Goal: Task Accomplishment & Management: Use online tool/utility

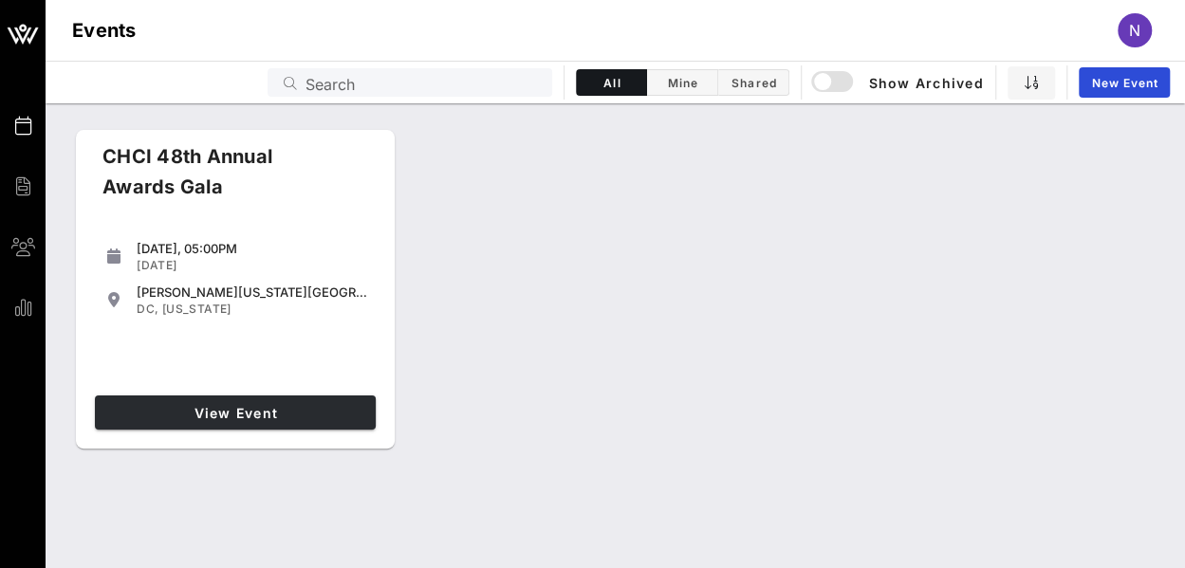
drag, startPoint x: 269, startPoint y: 388, endPoint x: 271, endPoint y: 417, distance: 28.6
click at [271, 417] on div "View Event" at bounding box center [235, 412] width 296 height 49
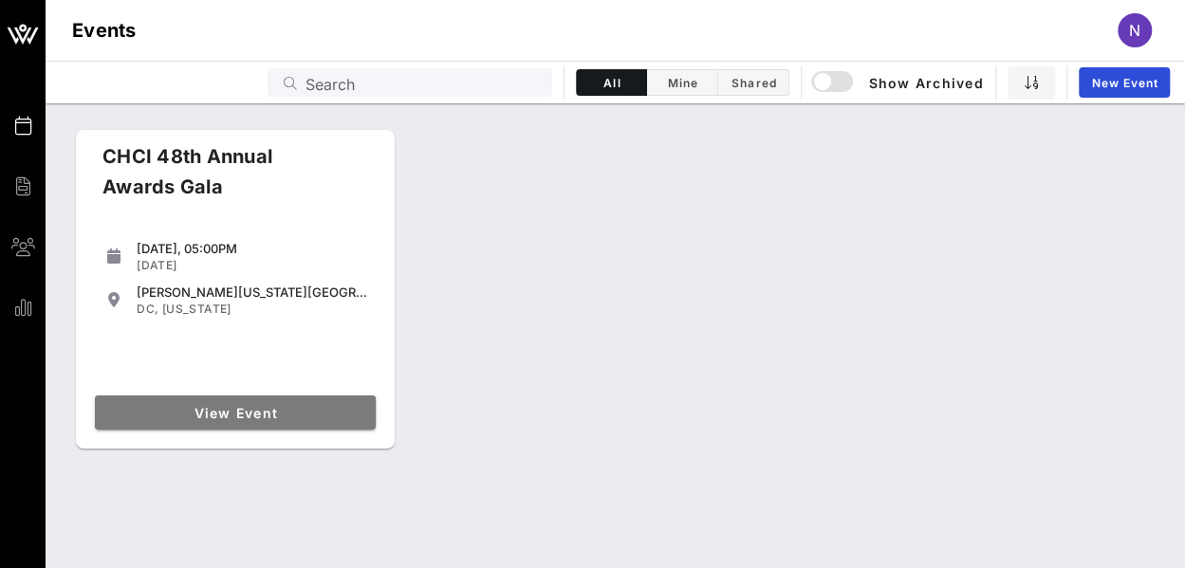
click at [271, 417] on span "View Event" at bounding box center [235, 413] width 266 height 16
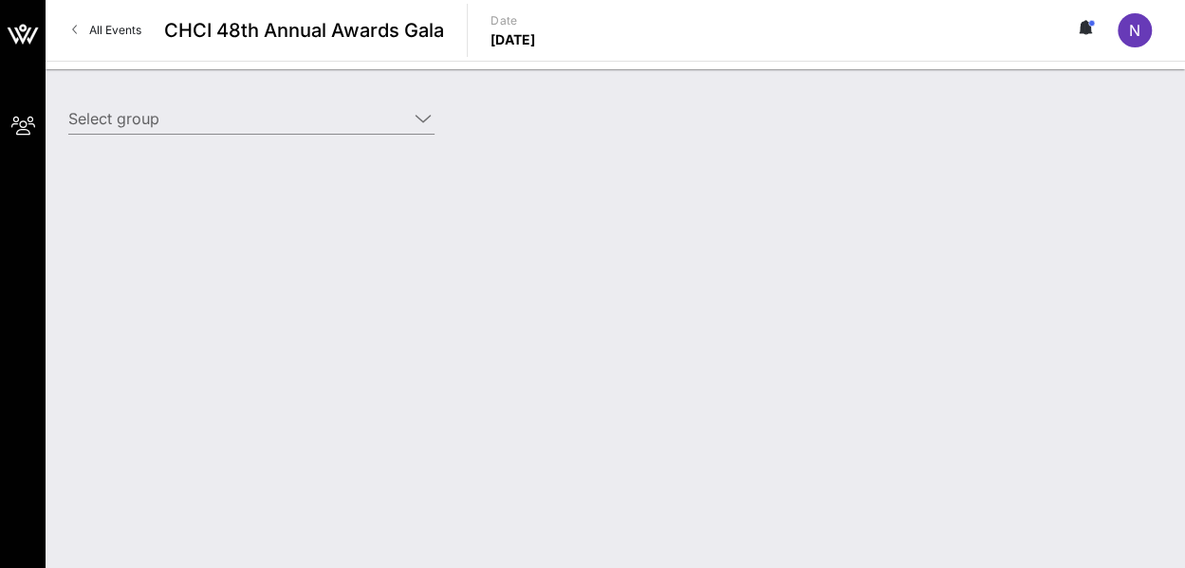
type input "CTIA (CTIA) [[PERSON_NAME], [EMAIL_ADDRESS][DOMAIN_NAME]]"
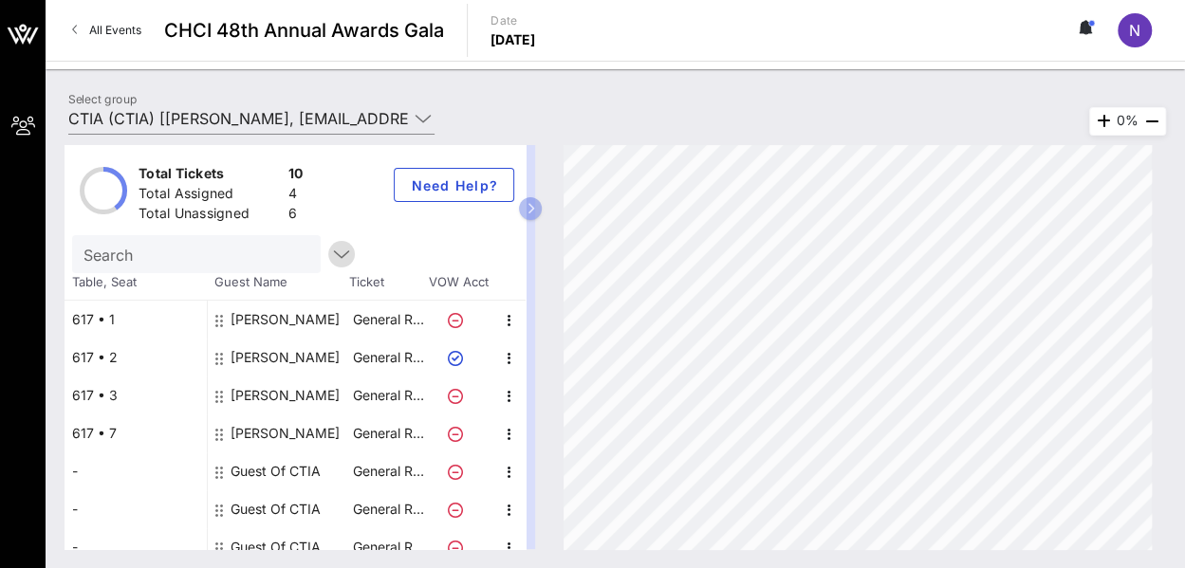
click at [330, 263] on icon "button" at bounding box center [341, 254] width 23 height 23
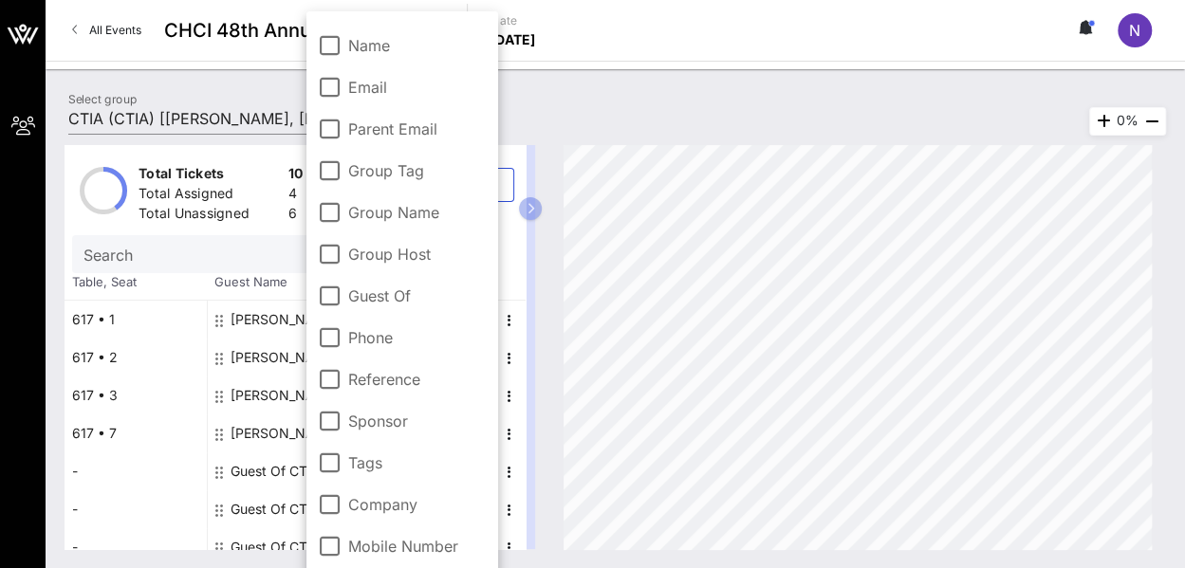
click at [210, 216] on div "Total Unassigned" at bounding box center [210, 216] width 142 height 24
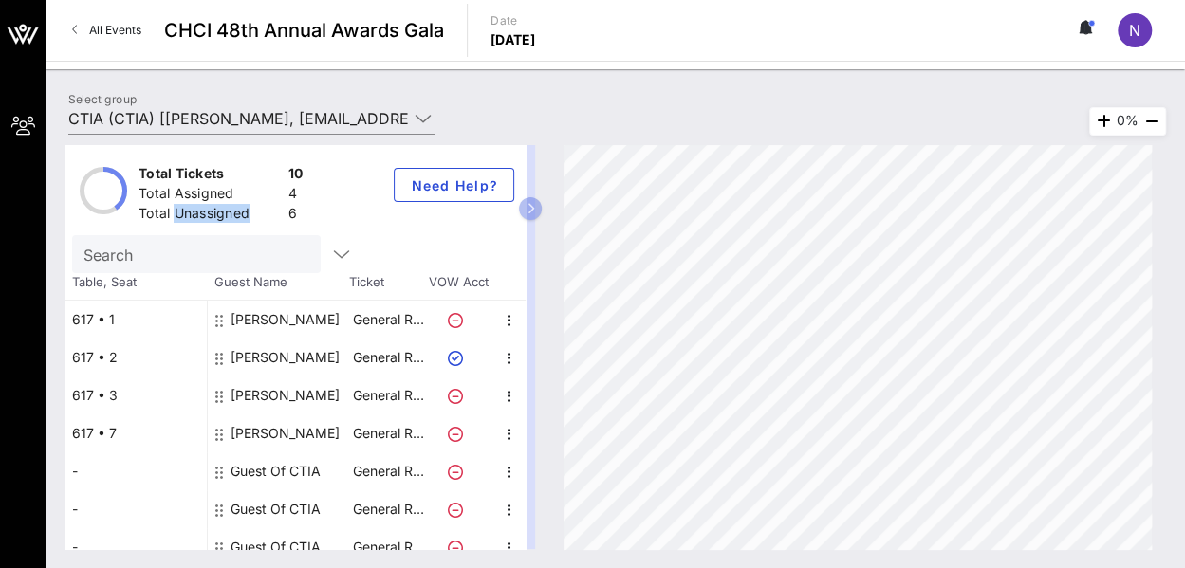
click at [210, 216] on div "Total Unassigned" at bounding box center [210, 216] width 142 height 24
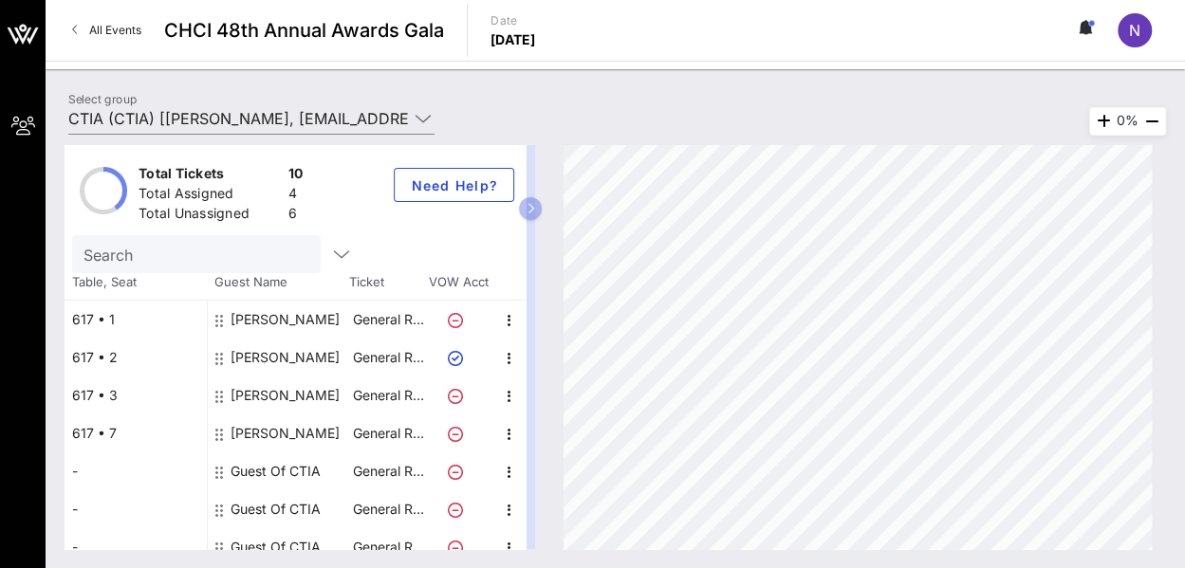
click at [192, 184] on div "Total Assigned" at bounding box center [210, 196] width 142 height 24
click at [192, 181] on div "Total Assigned 4" at bounding box center [221, 195] width 173 height 31
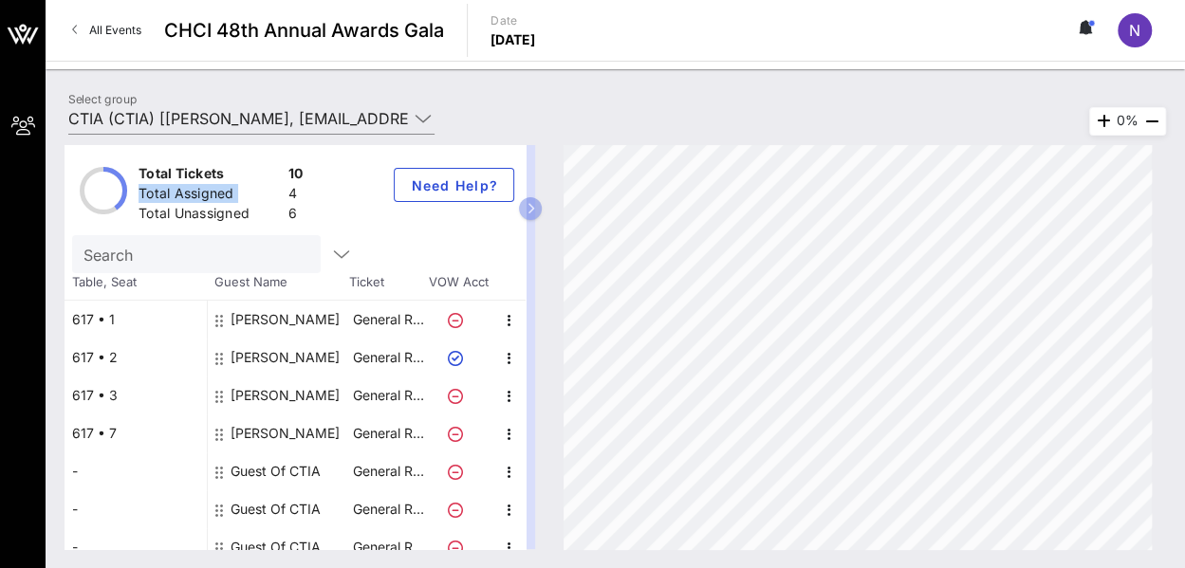
click at [192, 181] on div "Total Assigned 4" at bounding box center [221, 195] width 173 height 31
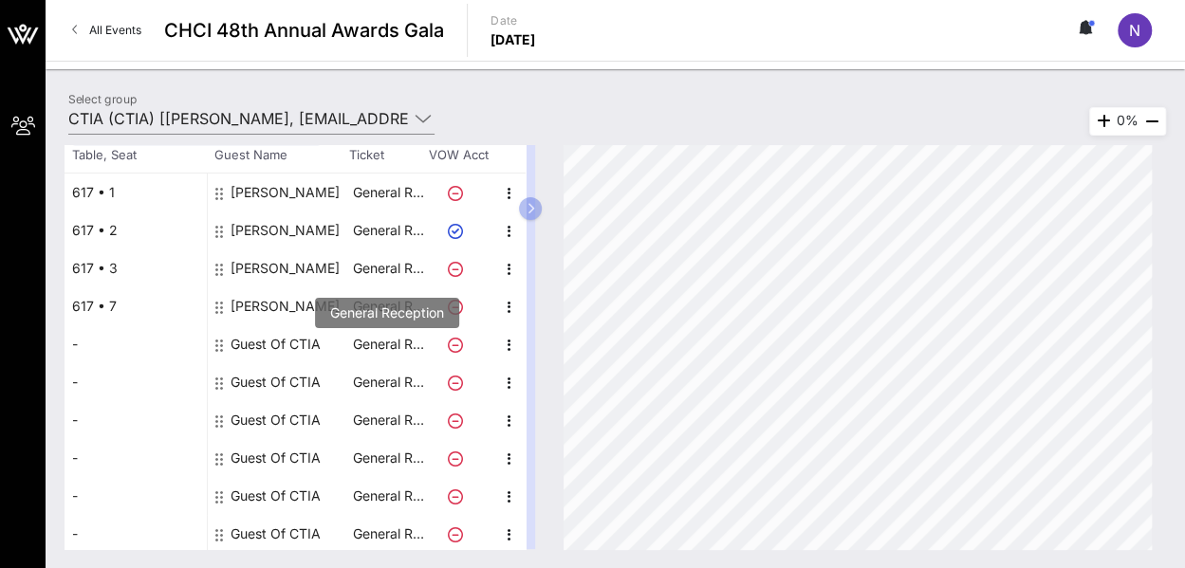
scroll to position [127, 0]
click at [510, 315] on icon "button" at bounding box center [509, 307] width 23 height 23
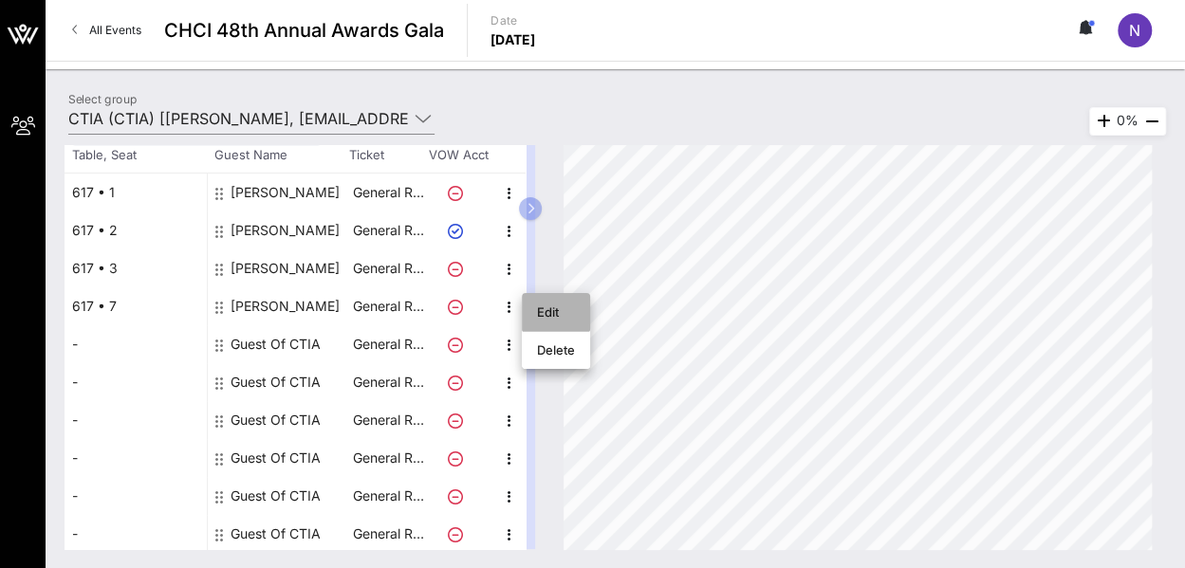
click at [560, 319] on div "Edit" at bounding box center [556, 312] width 38 height 15
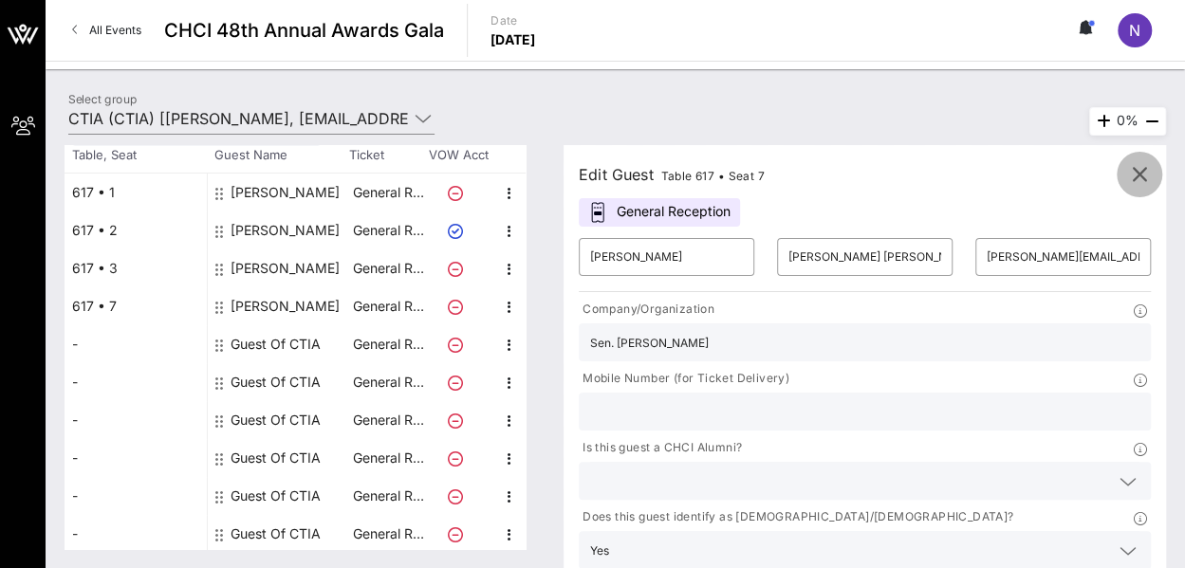
click at [1146, 177] on icon "button" at bounding box center [1139, 174] width 23 height 23
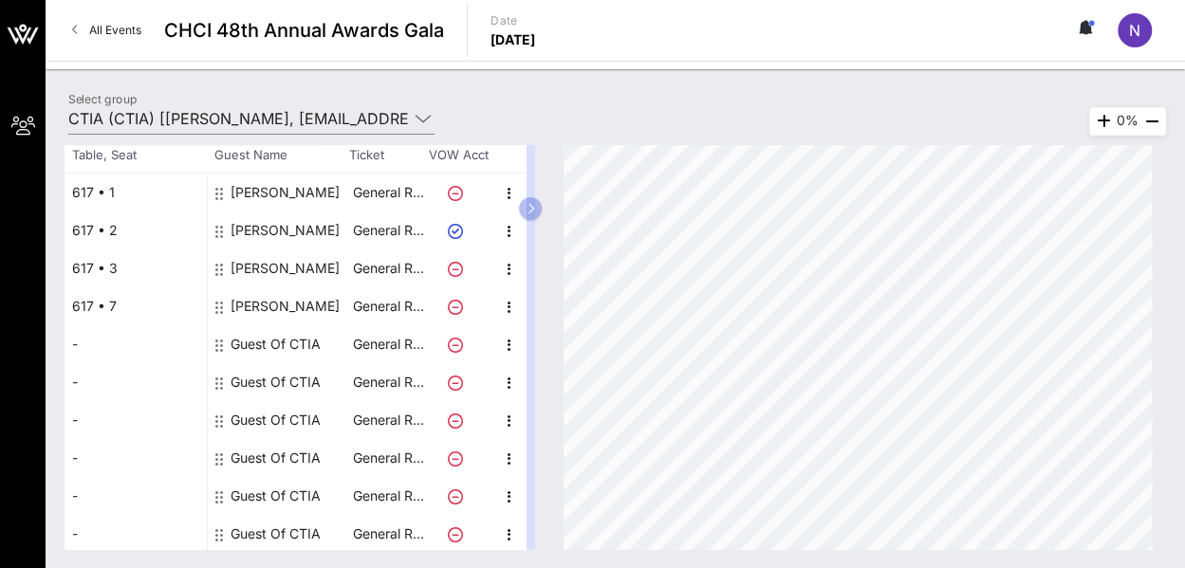
scroll to position [0, 0]
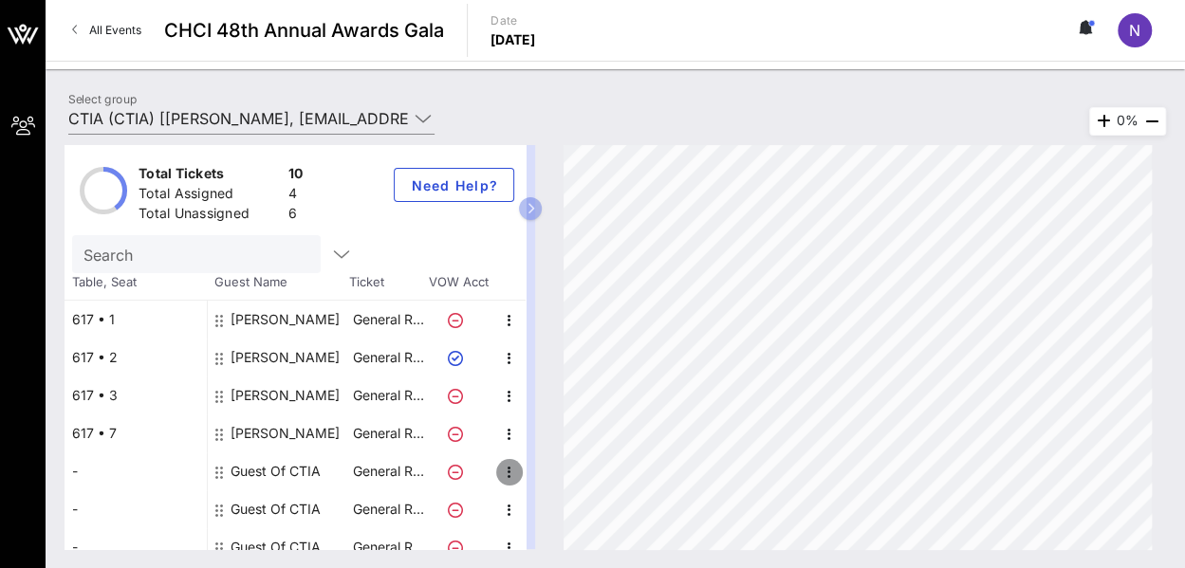
click at [518, 469] on icon "button" at bounding box center [509, 472] width 23 height 23
click at [538, 472] on div "Edit" at bounding box center [556, 477] width 38 height 15
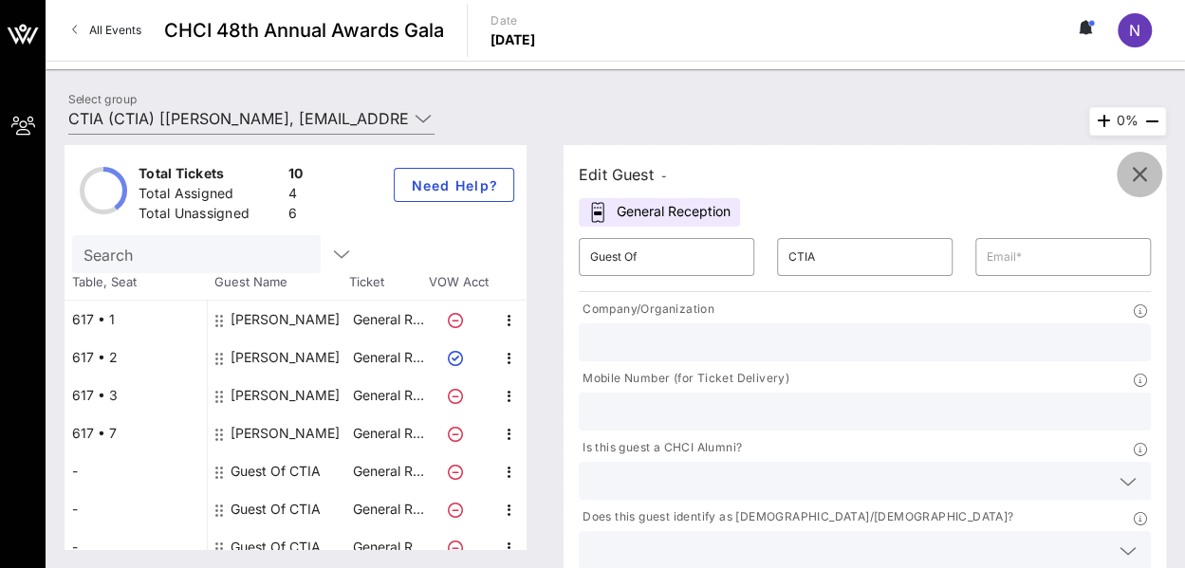
click at [1129, 174] on icon "button" at bounding box center [1139, 174] width 23 height 23
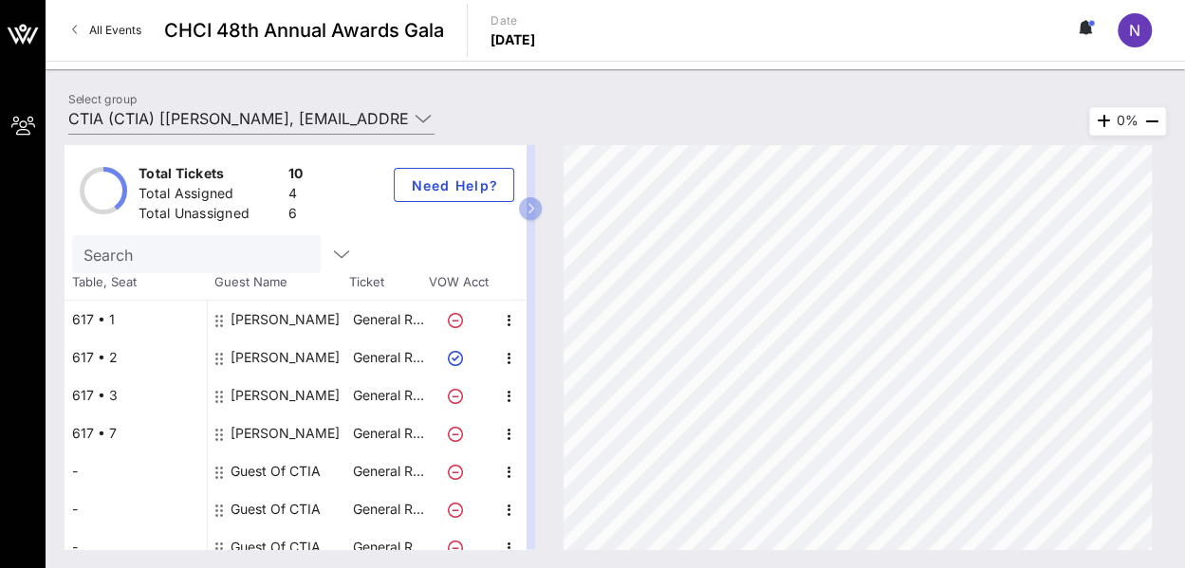
scroll to position [129, 0]
